Goal: Communication & Community: Answer question/provide support

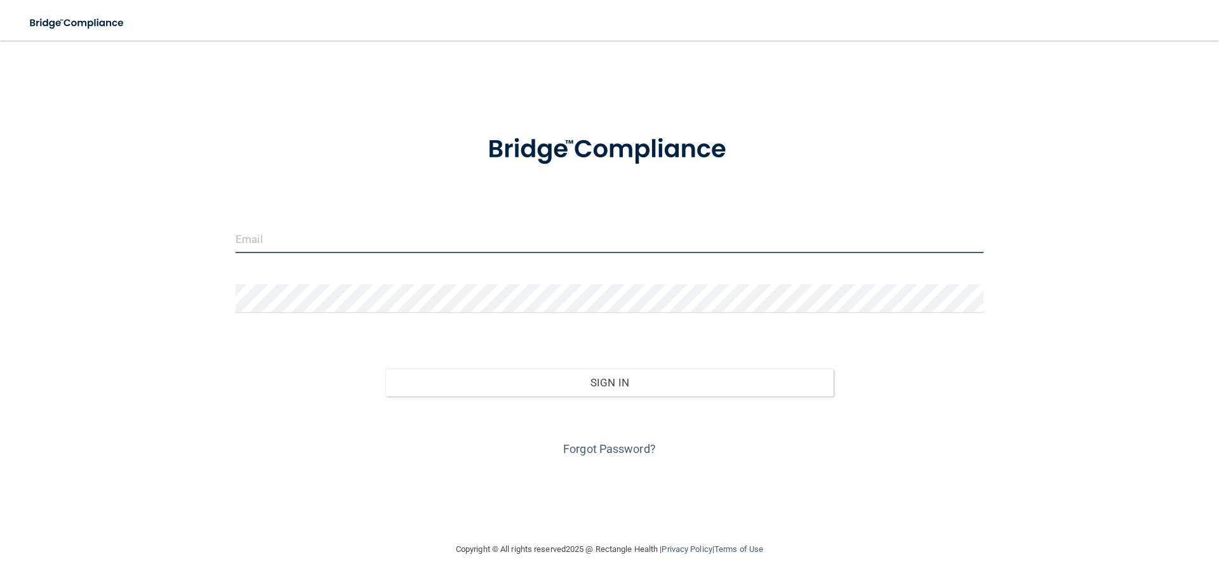
type input "[EMAIL_ADDRESS][DOMAIN_NAME]"
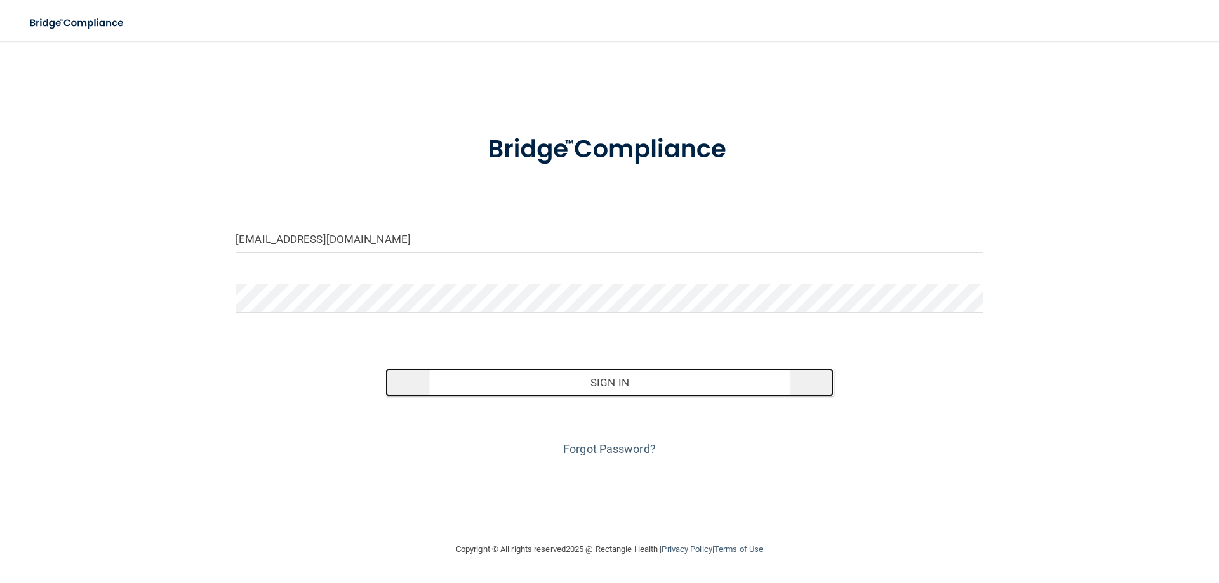
click at [598, 385] on button "Sign In" at bounding box center [609, 383] width 449 height 28
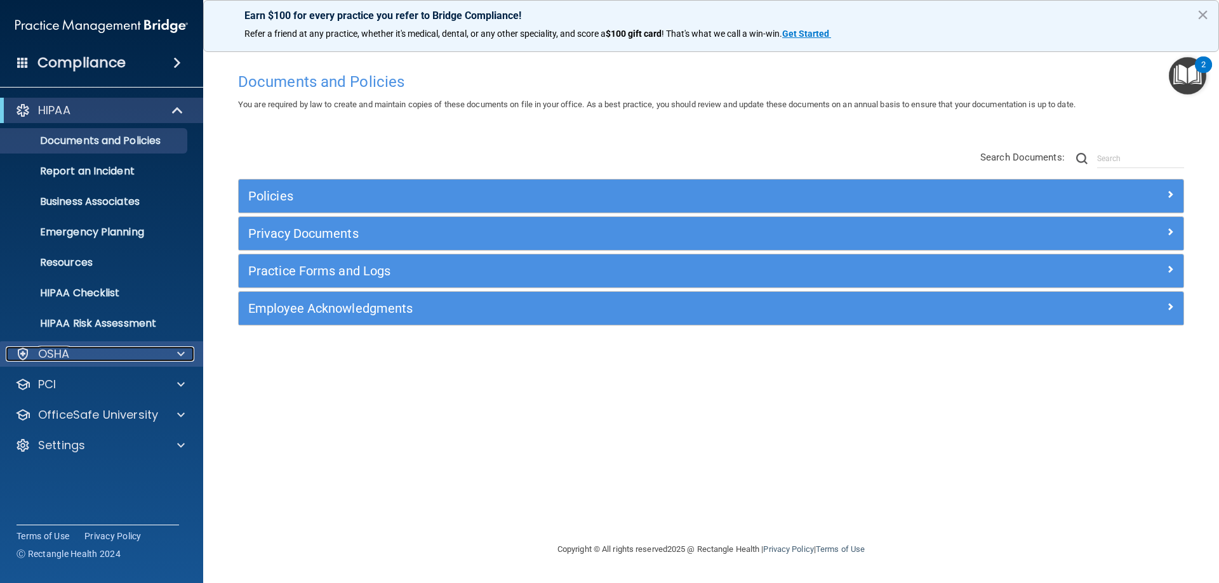
click at [181, 350] on span at bounding box center [181, 354] width 8 height 15
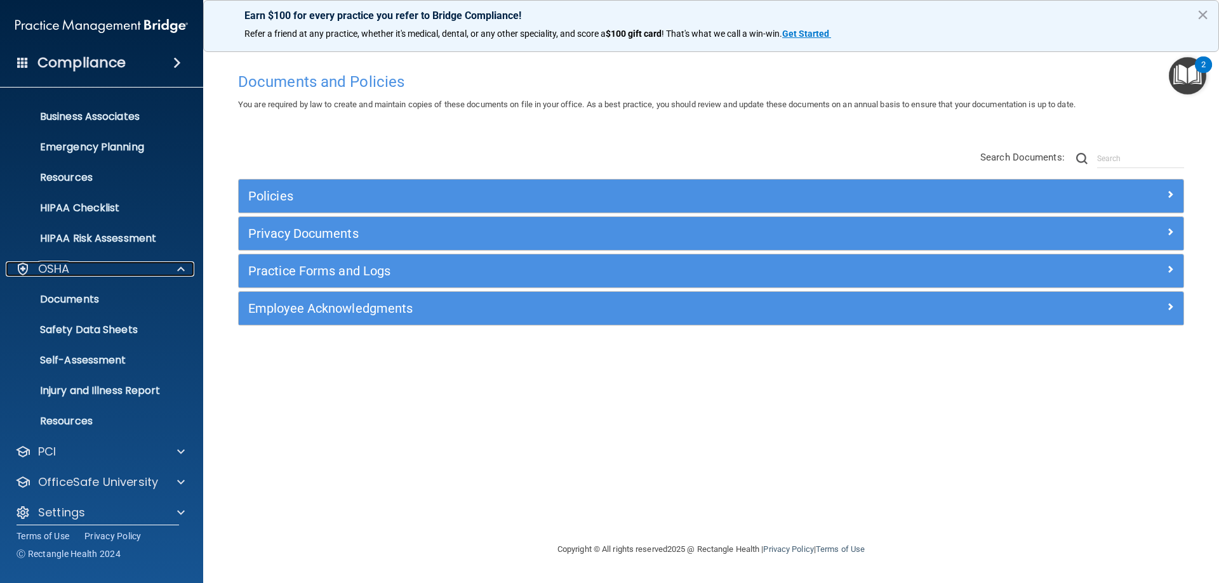
scroll to position [96, 0]
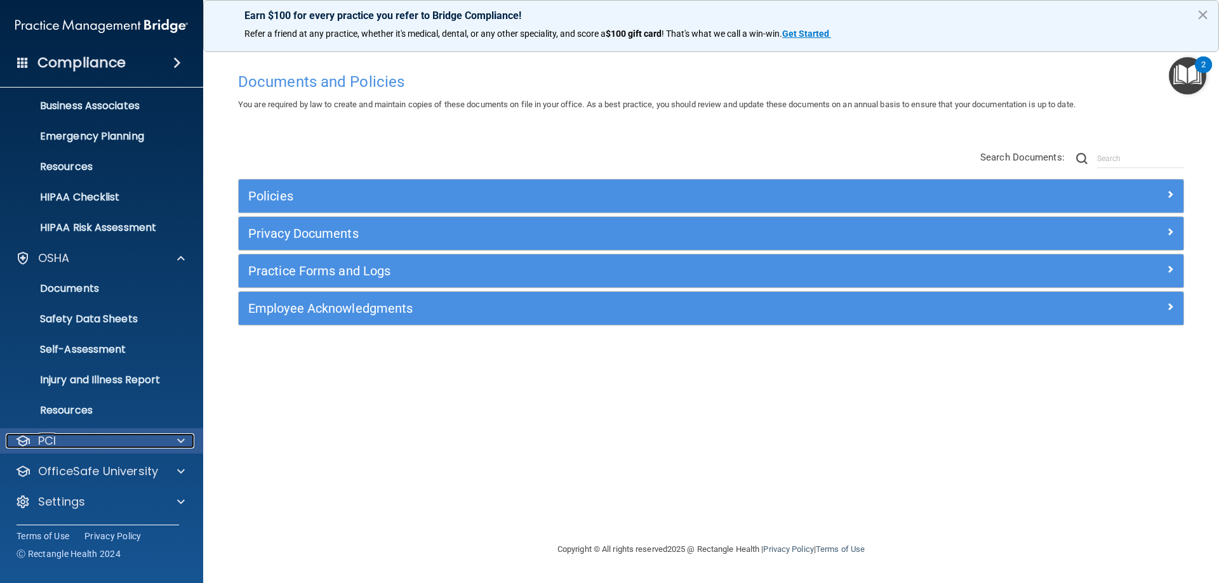
click at [180, 434] on span at bounding box center [181, 441] width 8 height 15
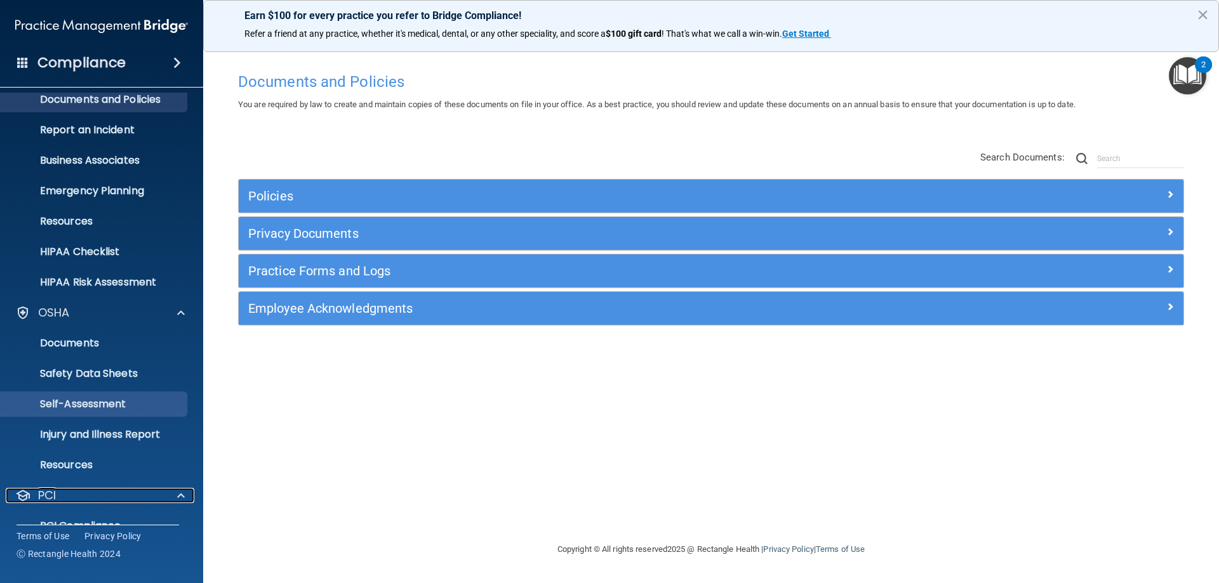
scroll to position [63, 0]
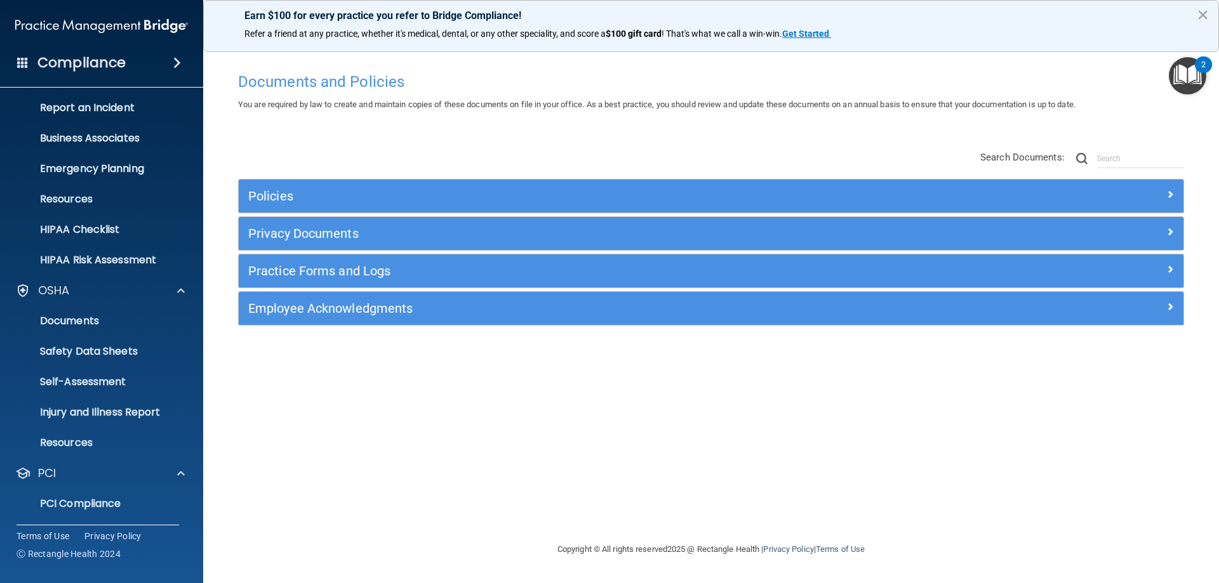
click at [1191, 79] on img "Open Resource Center, 2 new notifications" at bounding box center [1187, 75] width 37 height 37
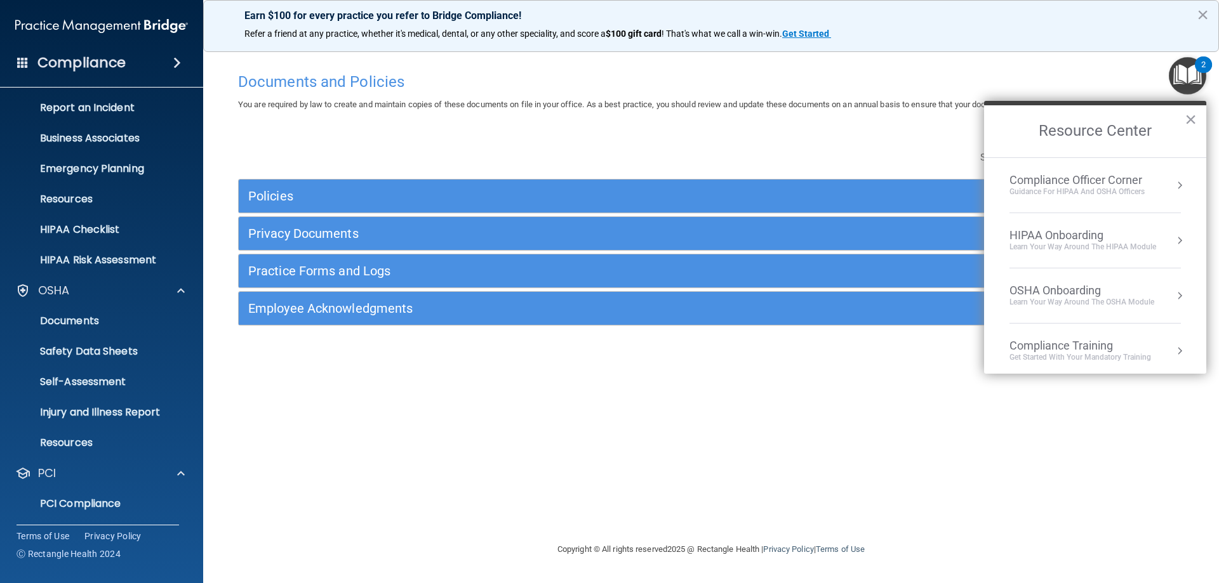
click at [1173, 348] on button "Resource Center" at bounding box center [1179, 351] width 13 height 13
click at [1190, 118] on button "×" at bounding box center [1190, 119] width 12 height 20
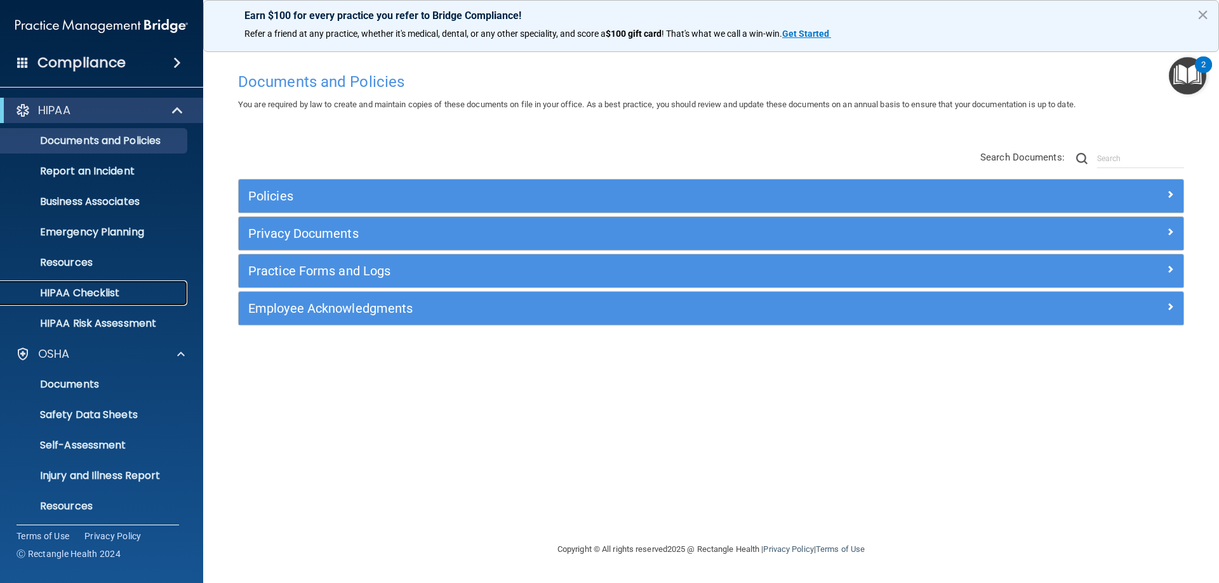
click at [116, 292] on p "HIPAA Checklist" at bounding box center [94, 293] width 173 height 13
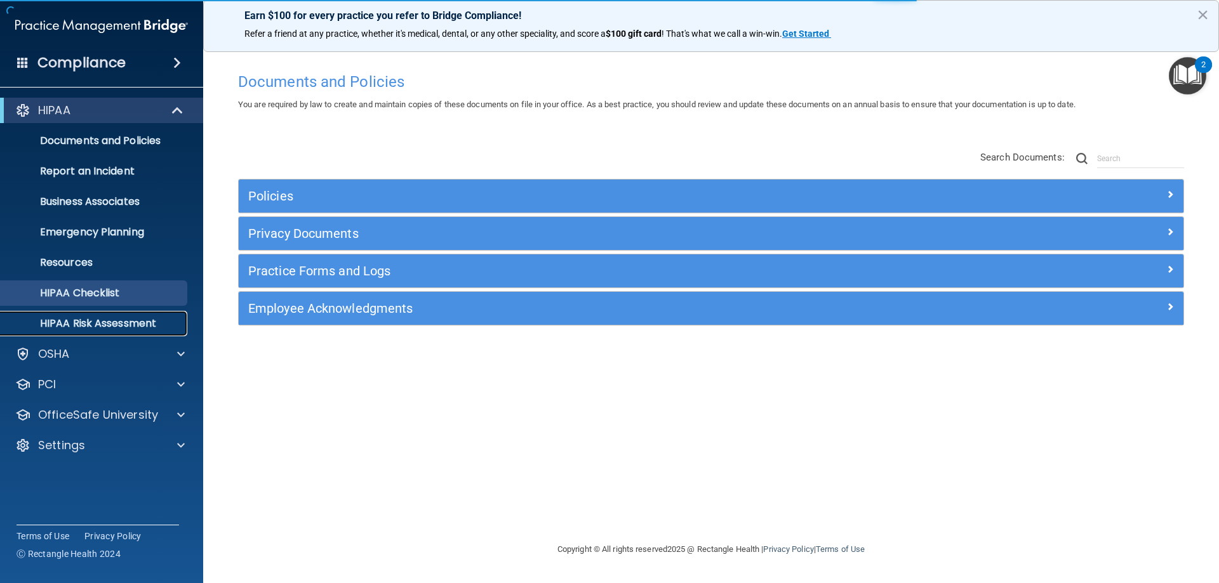
click at [106, 317] on p "HIPAA Risk Assessment" at bounding box center [94, 323] width 173 height 13
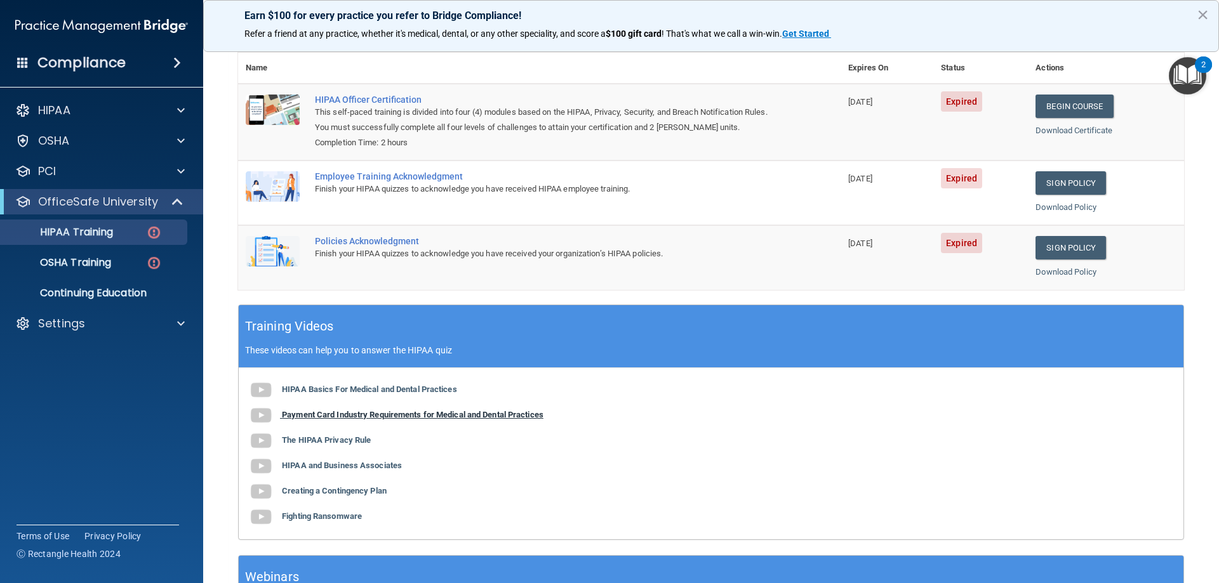
scroll to position [2, 0]
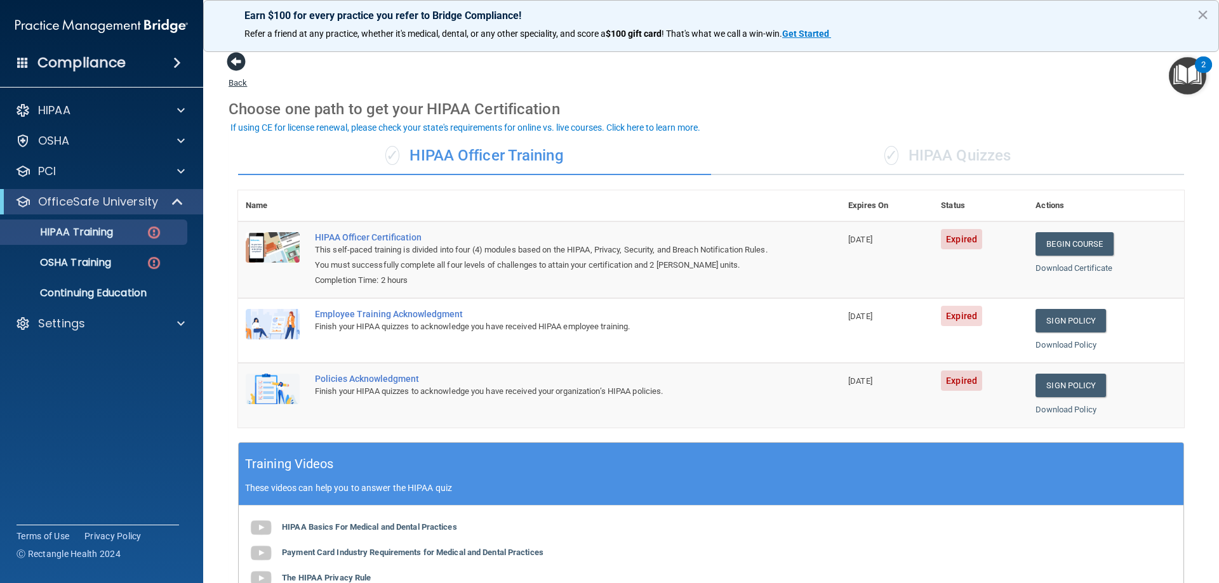
click at [235, 62] on span at bounding box center [236, 61] width 19 height 19
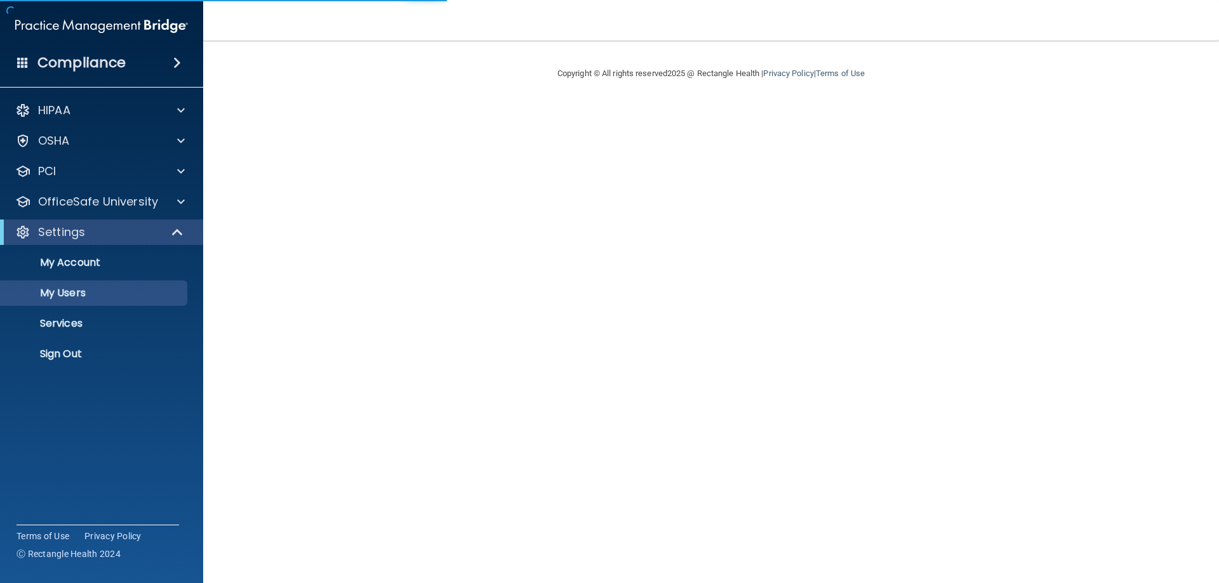
select select "20"
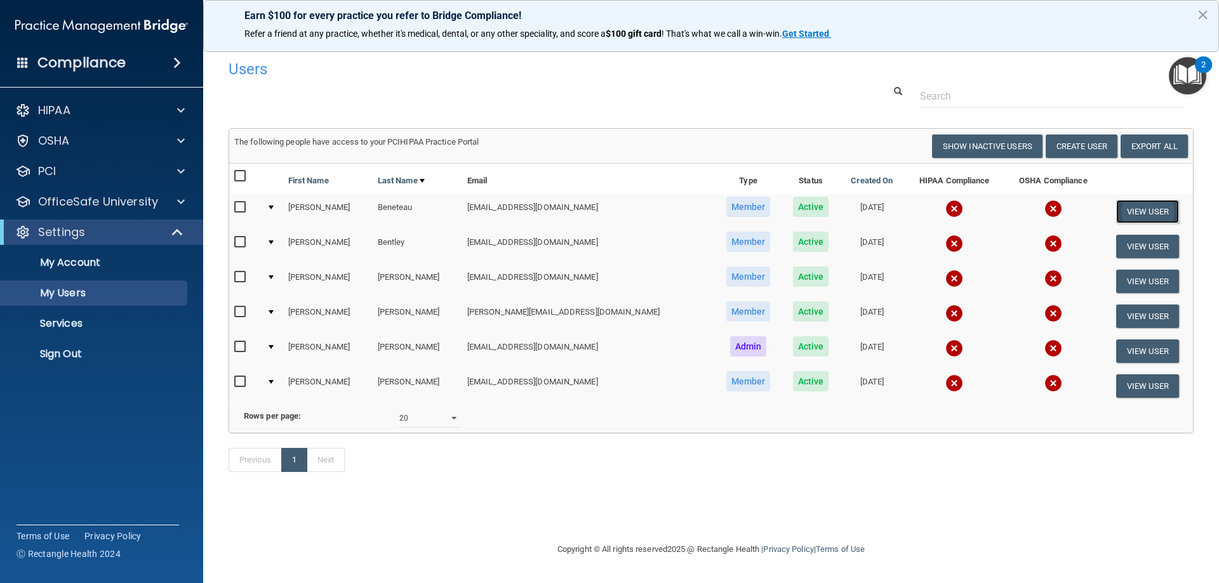
click at [1132, 210] on button "View User" at bounding box center [1147, 211] width 63 height 23
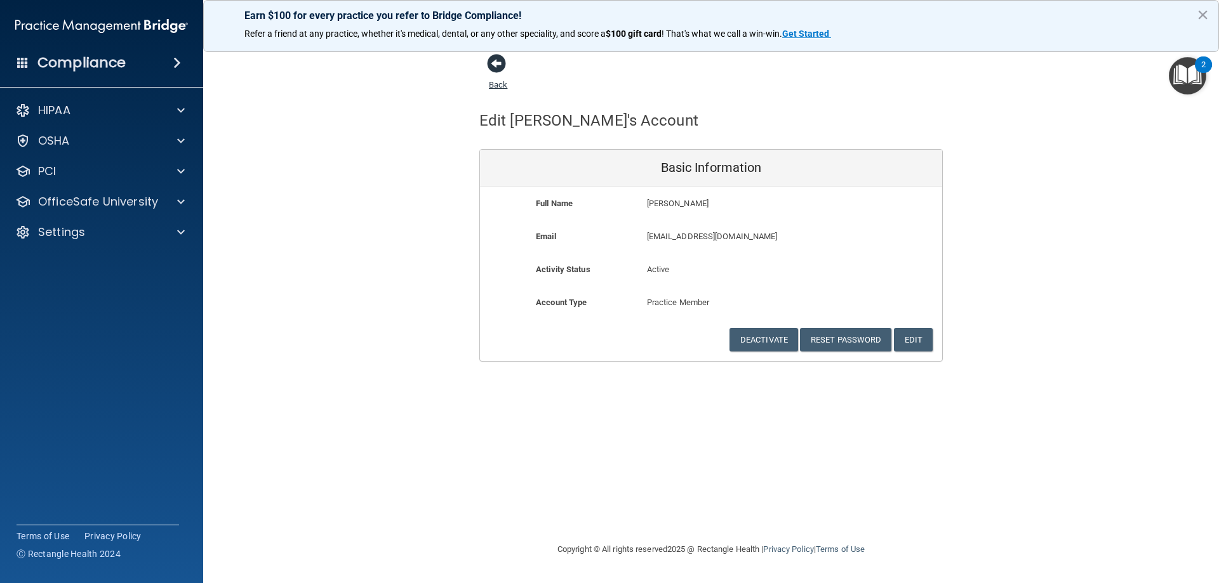
click at [496, 63] on span at bounding box center [496, 63] width 19 height 19
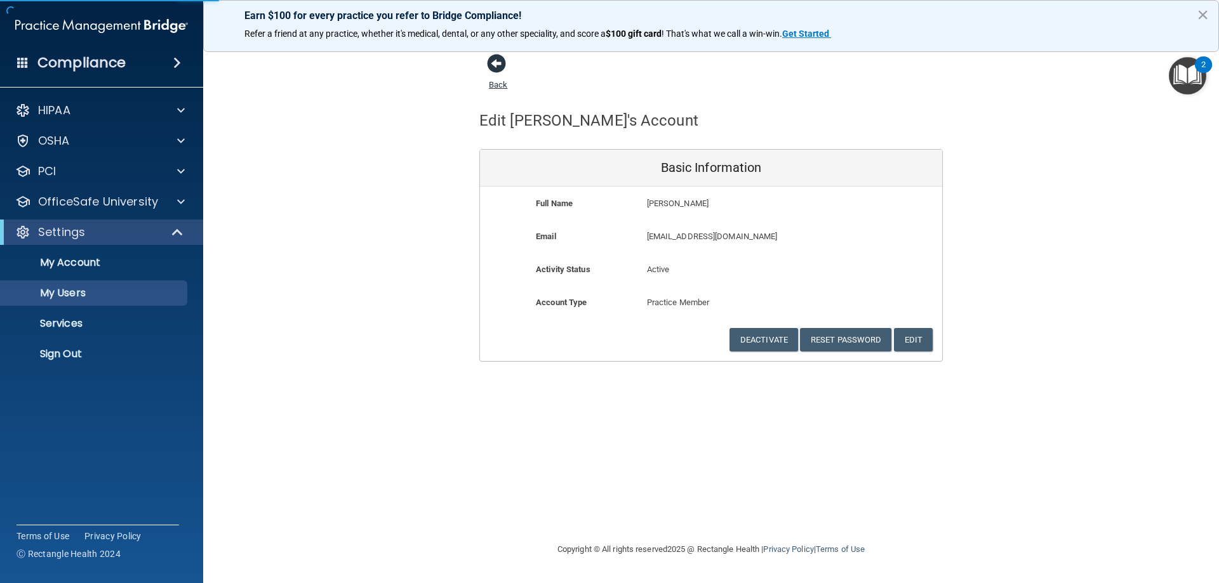
select select "20"
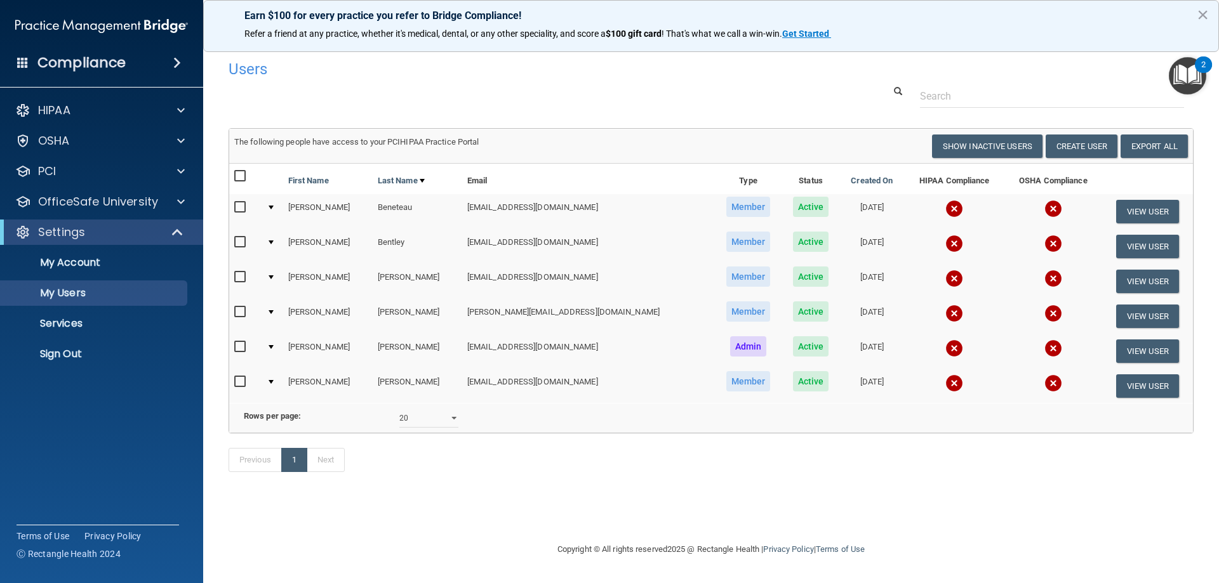
click at [241, 175] on input "checkbox" at bounding box center [241, 176] width 15 height 10
checkbox input "true"
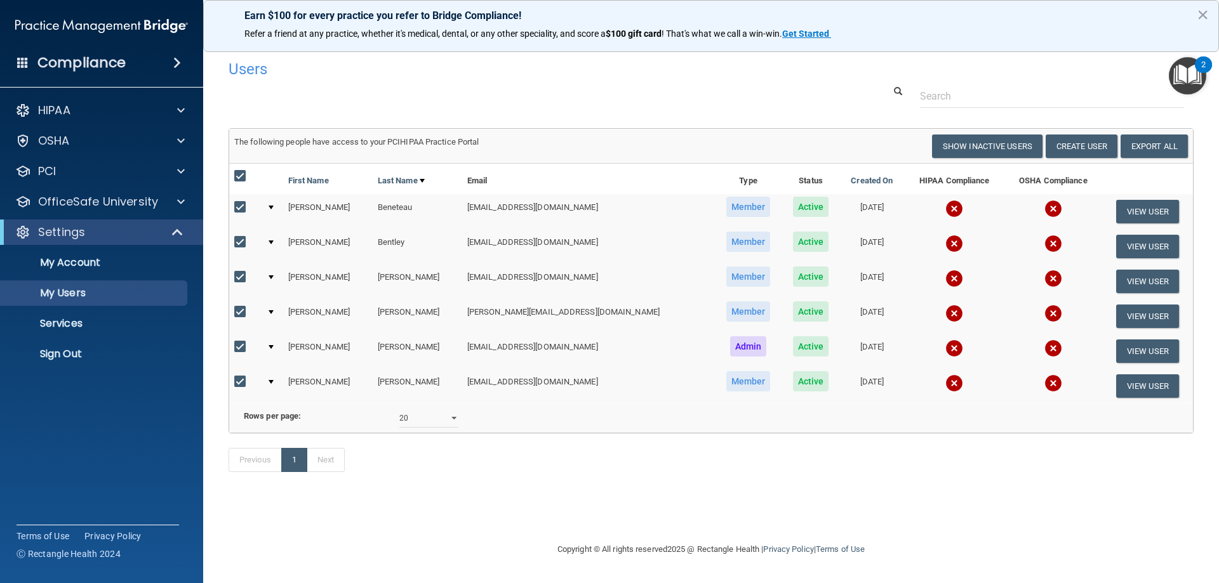
checkbox input "true"
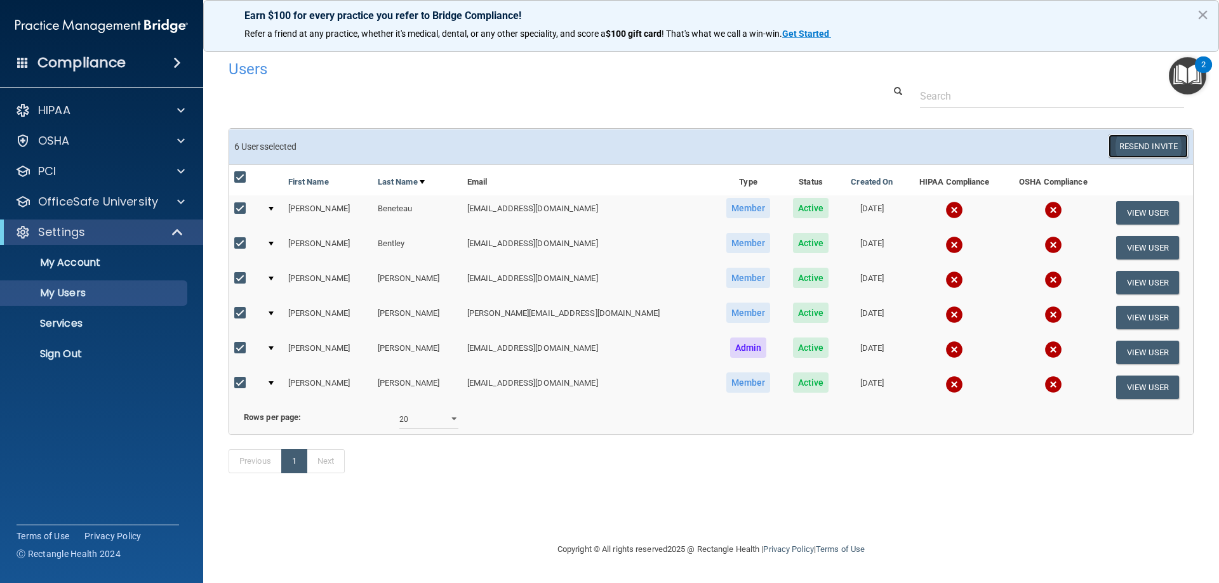
click at [1156, 144] on button "Resend Invite" at bounding box center [1147, 146] width 79 height 23
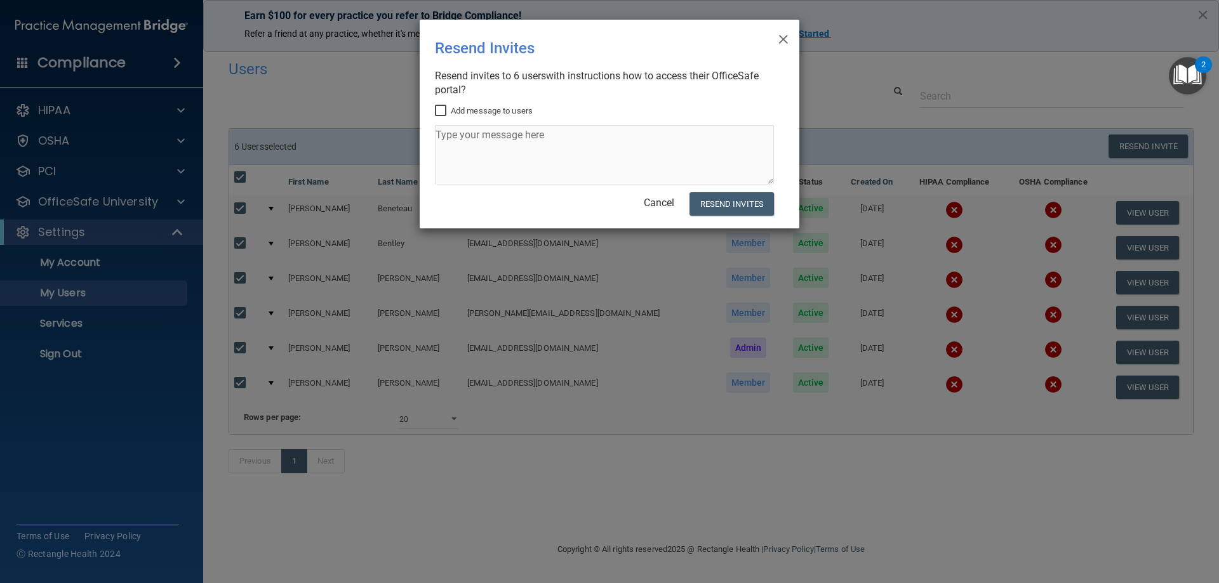
drag, startPoint x: 439, startPoint y: 111, endPoint x: 442, endPoint y: 119, distance: 8.3
click at [441, 113] on input "Add message to users" at bounding box center [442, 111] width 15 height 10
click at [457, 147] on textarea at bounding box center [604, 155] width 339 height 60
click at [449, 136] on textarea at bounding box center [604, 155] width 339 height 60
click at [453, 154] on textarea at bounding box center [604, 155] width 339 height 60
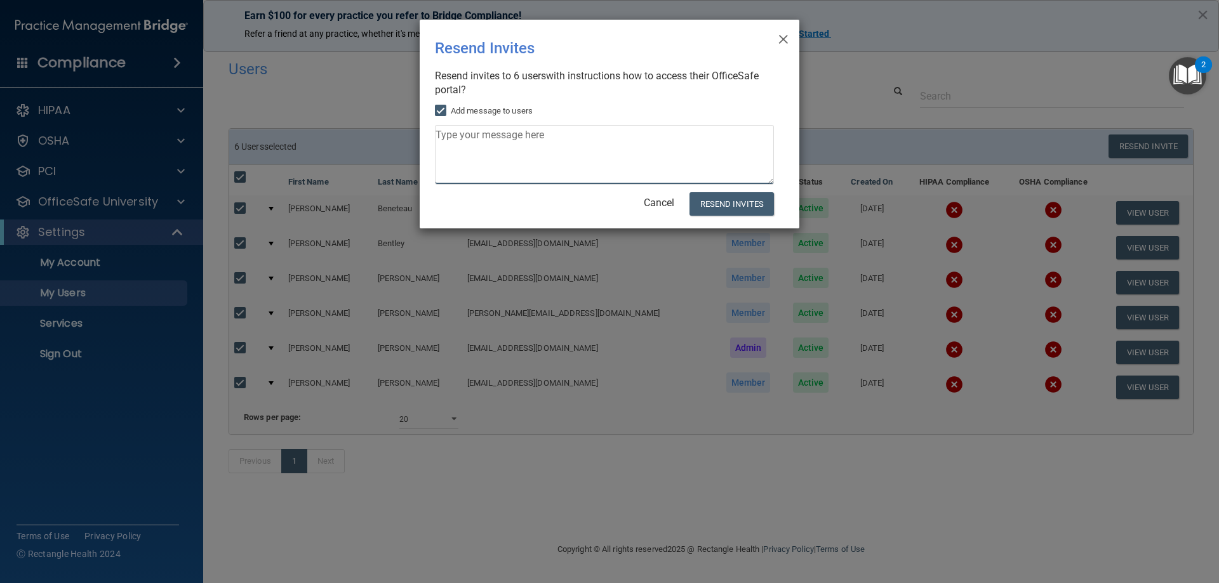
click at [503, 135] on textarea at bounding box center [604, 155] width 339 height 60
click at [460, 133] on textarea at bounding box center [604, 155] width 339 height 60
click at [529, 156] on textarea at bounding box center [604, 155] width 339 height 60
click at [441, 110] on input "Add message to users" at bounding box center [442, 111] width 15 height 10
click at [447, 111] on input "Add message to users" at bounding box center [442, 111] width 15 height 10
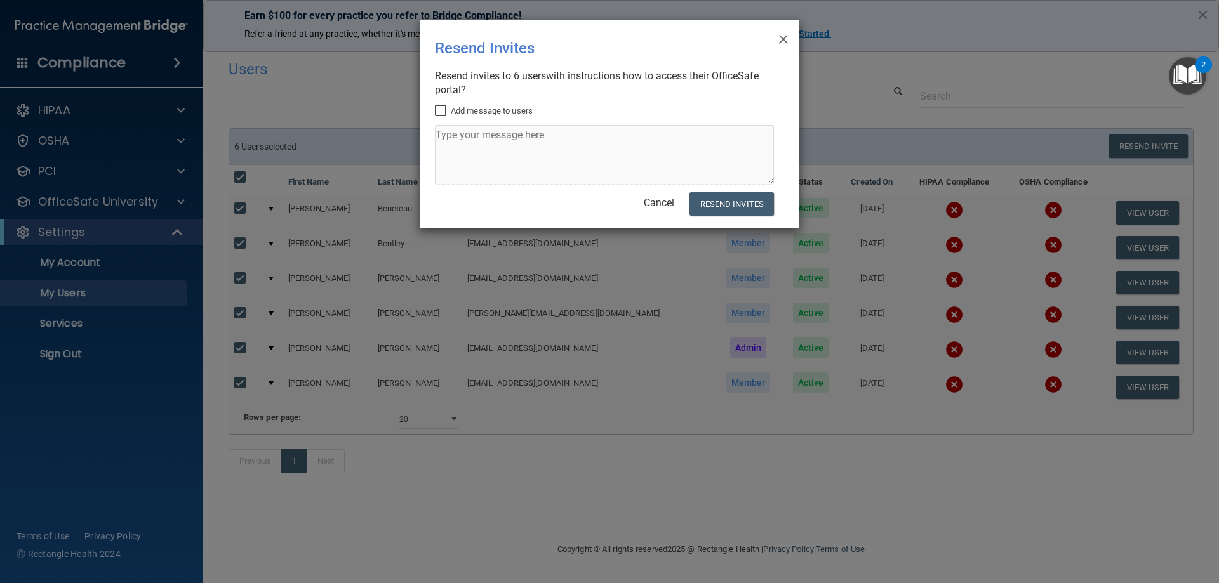
checkbox input "true"
click at [465, 139] on textarea at bounding box center [604, 155] width 339 height 60
type textarea "Time again for OSHA and HIPAA annual training!"
click at [729, 202] on button "Resend Invites" at bounding box center [731, 203] width 84 height 23
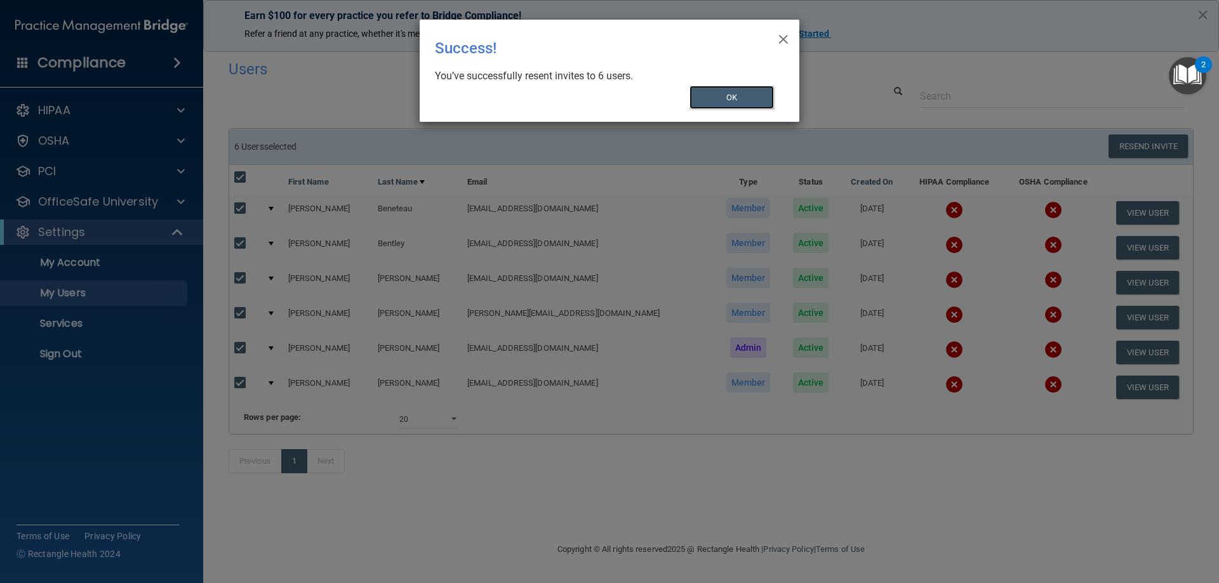
drag, startPoint x: 726, startPoint y: 92, endPoint x: 723, endPoint y: 103, distance: 11.1
click at [726, 92] on button "OK" at bounding box center [731, 97] width 85 height 23
